Goal: Information Seeking & Learning: Learn about a topic

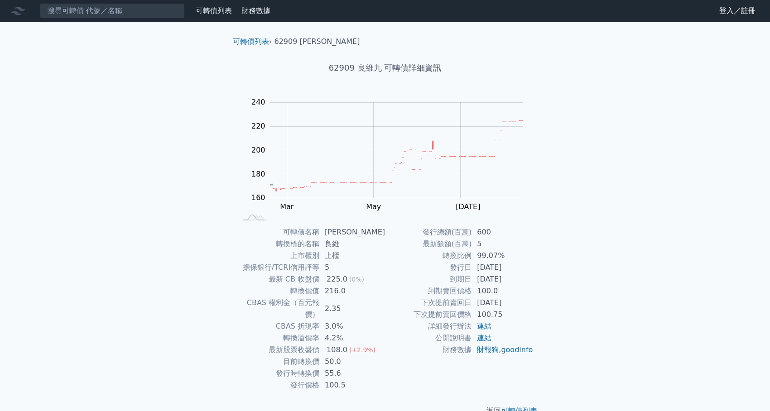
drag, startPoint x: 356, startPoint y: 69, endPoint x: 493, endPoint y: 69, distance: 137.2
click at [493, 69] on h1 "62909 良維九 可轉債詳細資訊" at bounding box center [384, 68] width 319 height 13
click at [373, 346] on span "(+2.9%)" at bounding box center [362, 349] width 26 height 7
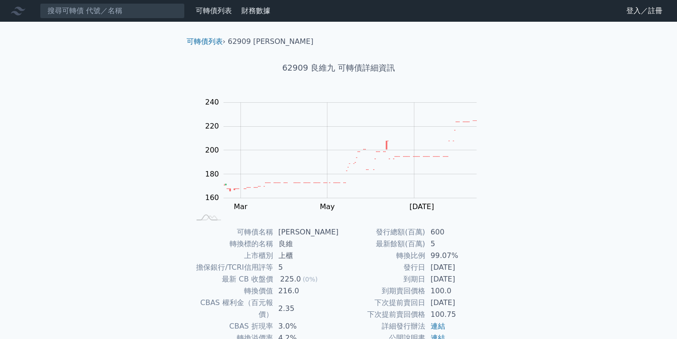
drag, startPoint x: 302, startPoint y: 233, endPoint x: 283, endPoint y: 230, distance: 19.2
click at [283, 230] on td "[PERSON_NAME]" at bounding box center [306, 232] width 66 height 12
copy td "[PERSON_NAME]"
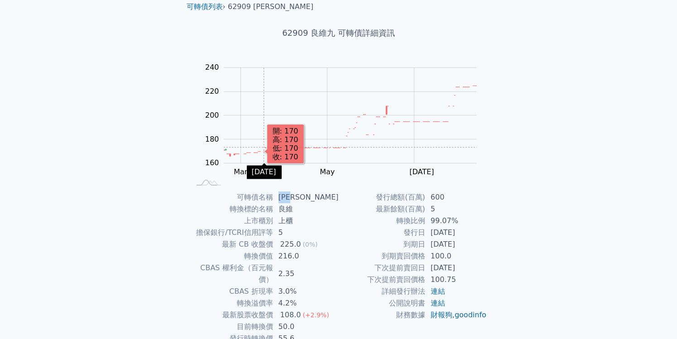
scroll to position [80, 0]
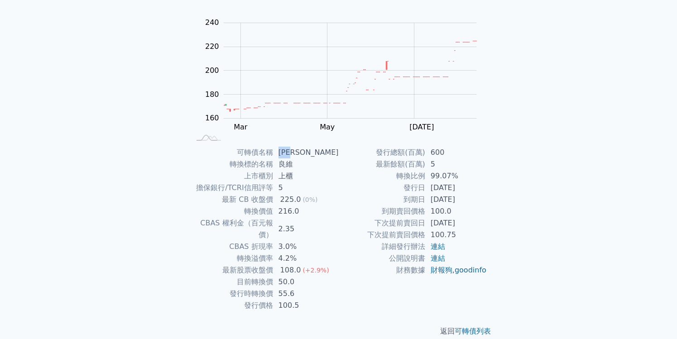
click at [167, 260] on div "可轉債列表 › 62909 良維九 62909 良維九 可轉債詳細資訊 Zoom Out 160 140 150 160 170 180 190 200 26…" at bounding box center [339, 146] width 348 height 409
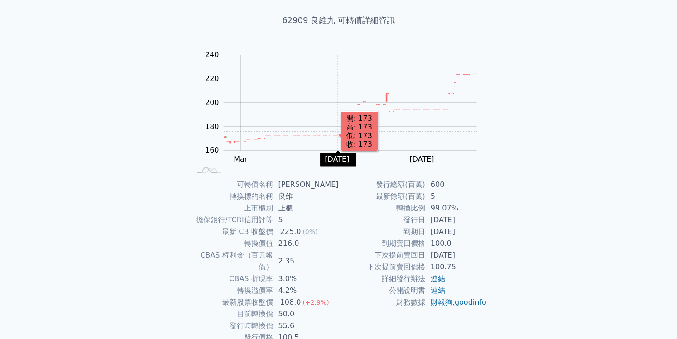
scroll to position [0, 0]
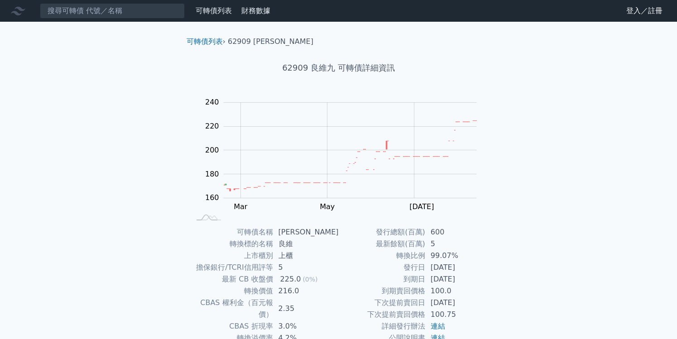
drag, startPoint x: 333, startPoint y: 67, endPoint x: 285, endPoint y: 60, distance: 48.0
click at [294, 65] on h1 "62909 良維九 可轉債詳細資訊" at bounding box center [338, 68] width 319 height 13
drag, startPoint x: 202, startPoint y: 37, endPoint x: 207, endPoint y: 38, distance: 5.6
click at [207, 38] on link "可轉債列表" at bounding box center [204, 41] width 36 height 9
